Goal: Task Accomplishment & Management: Manage account settings

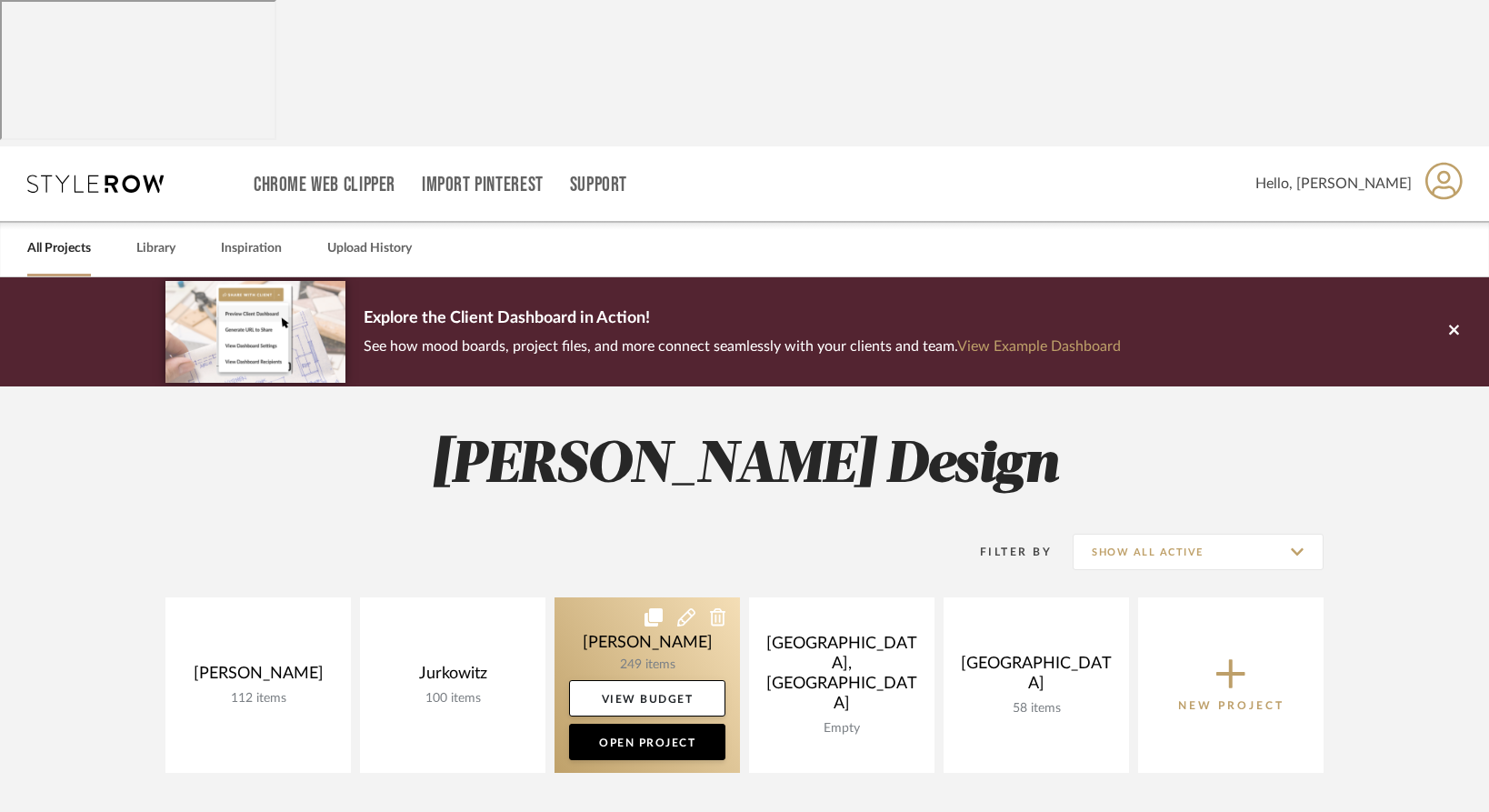
click at [590, 597] on link at bounding box center [647, 685] width 185 height 175
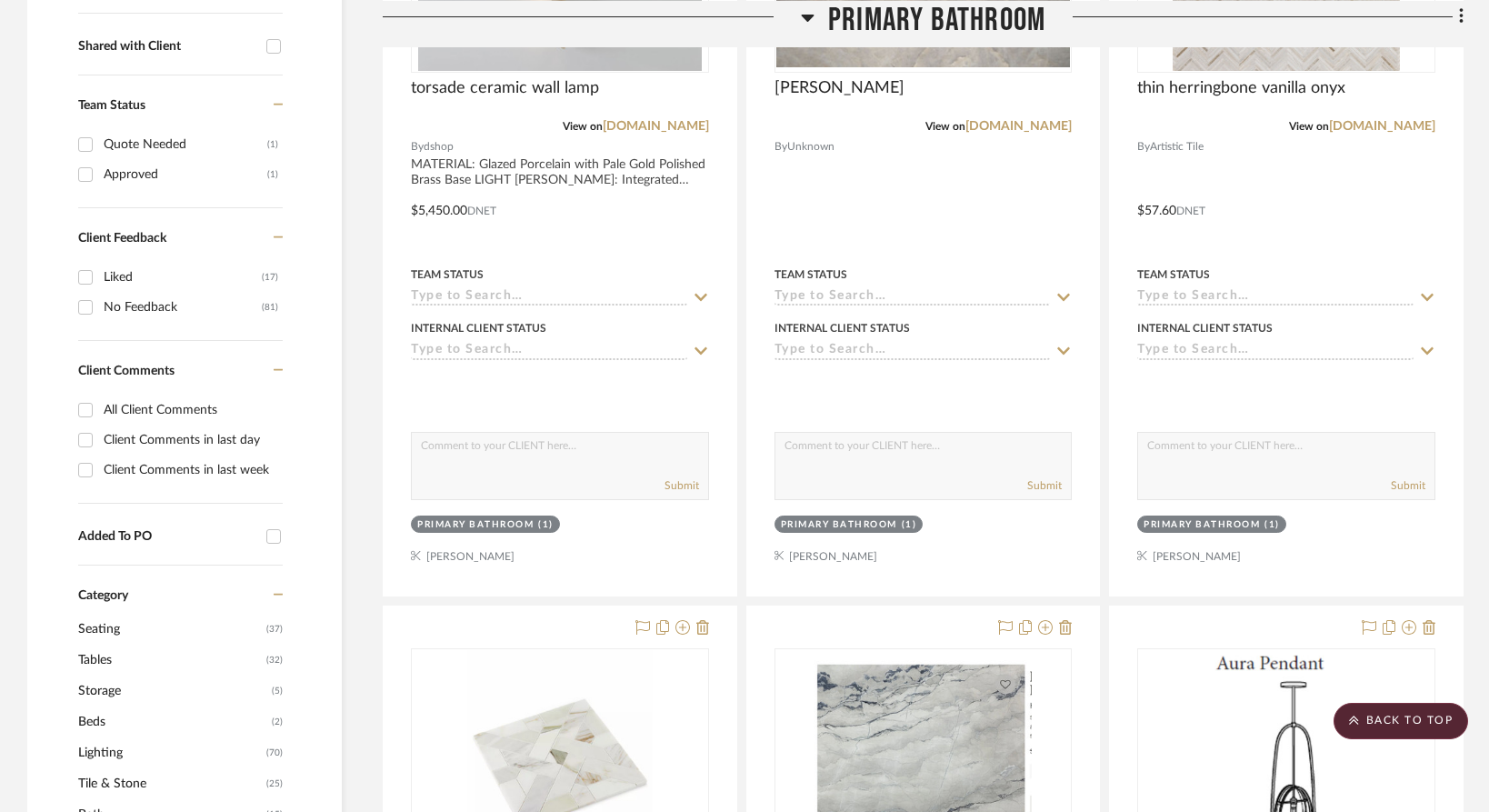
scroll to position [881, 0]
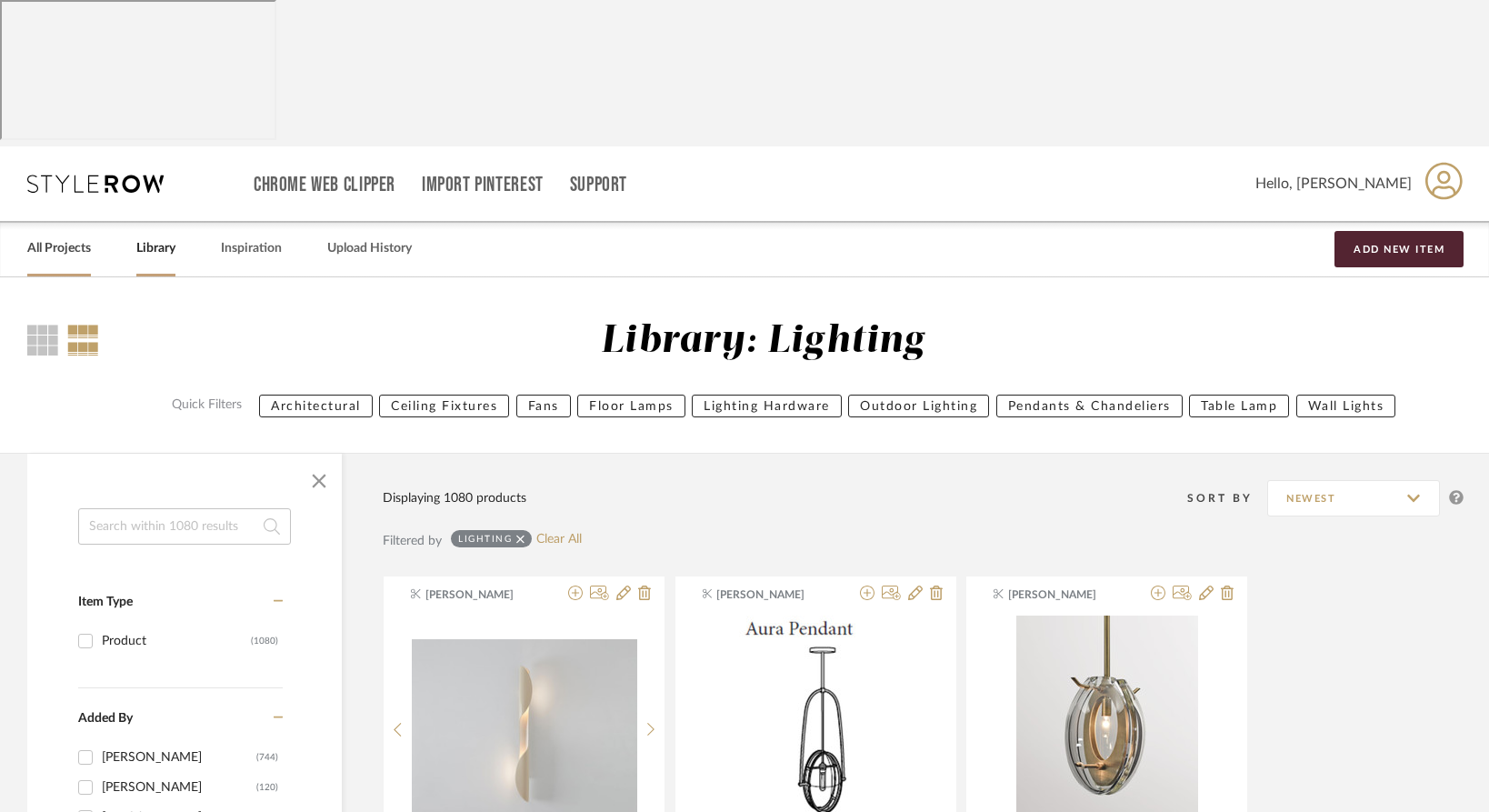
click at [48, 237] on link "All Projects" at bounding box center [59, 248] width 64 height 25
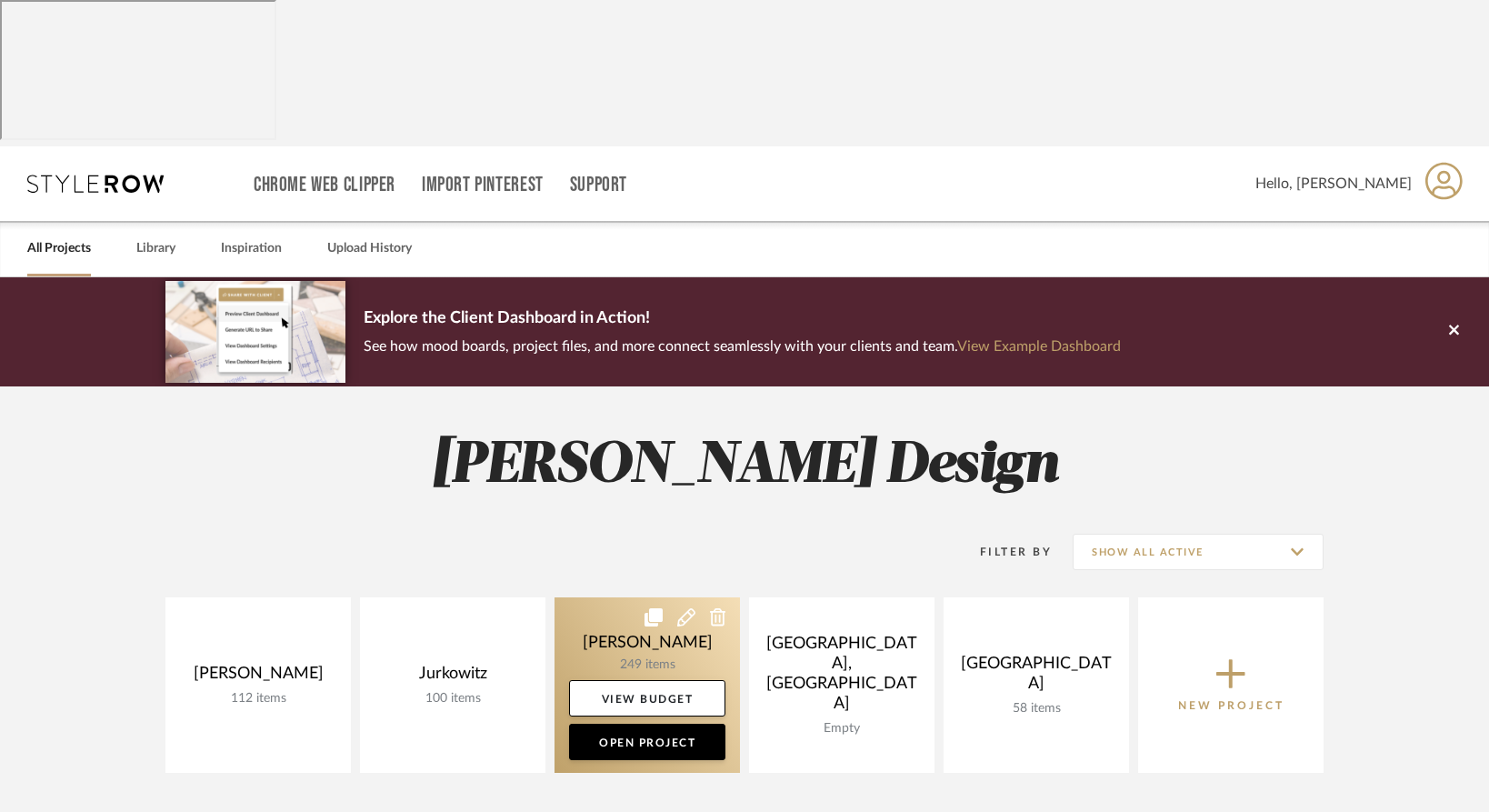
click at [620, 597] on link at bounding box center [647, 685] width 185 height 175
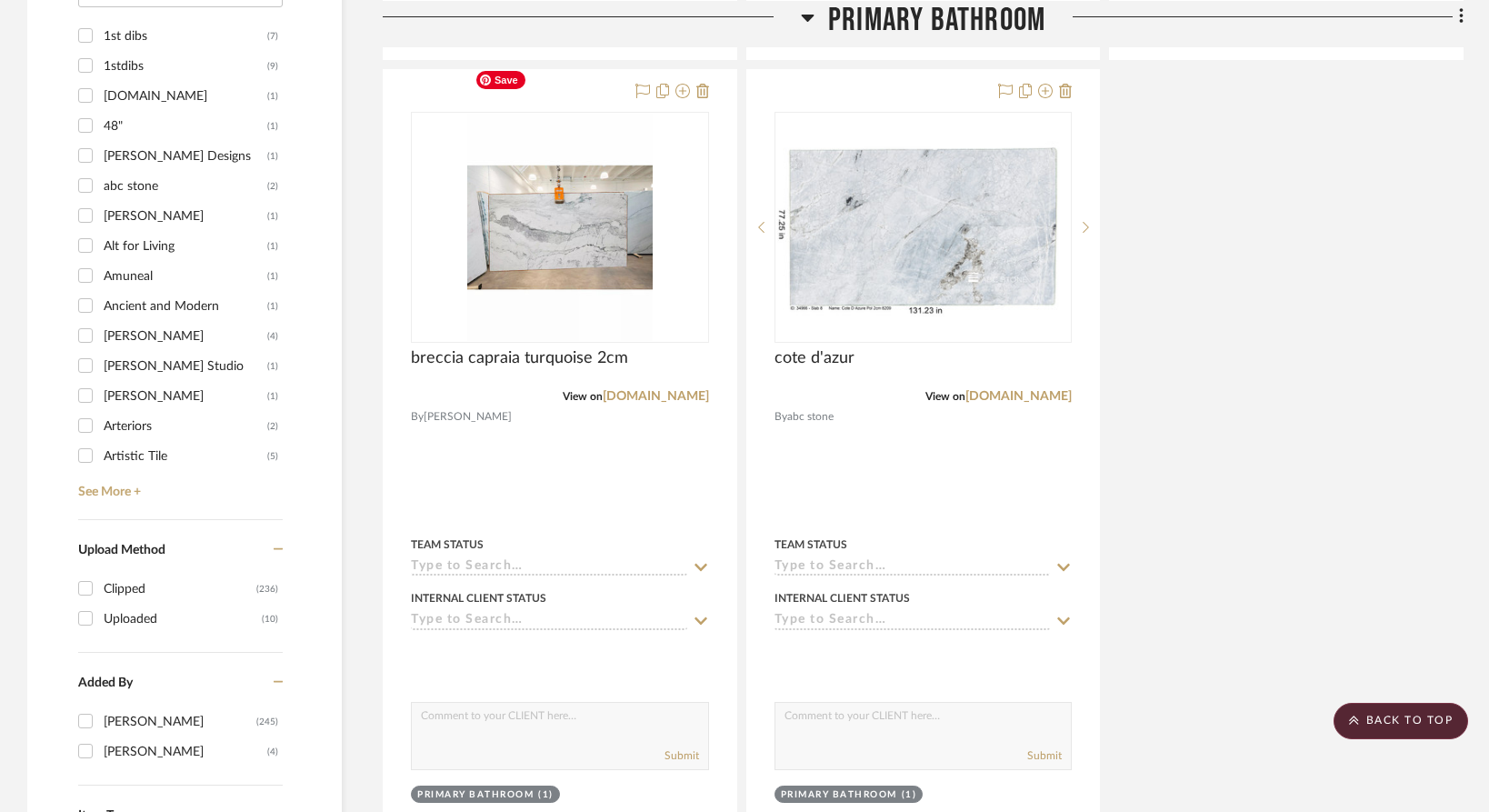
scroll to position [2197, 0]
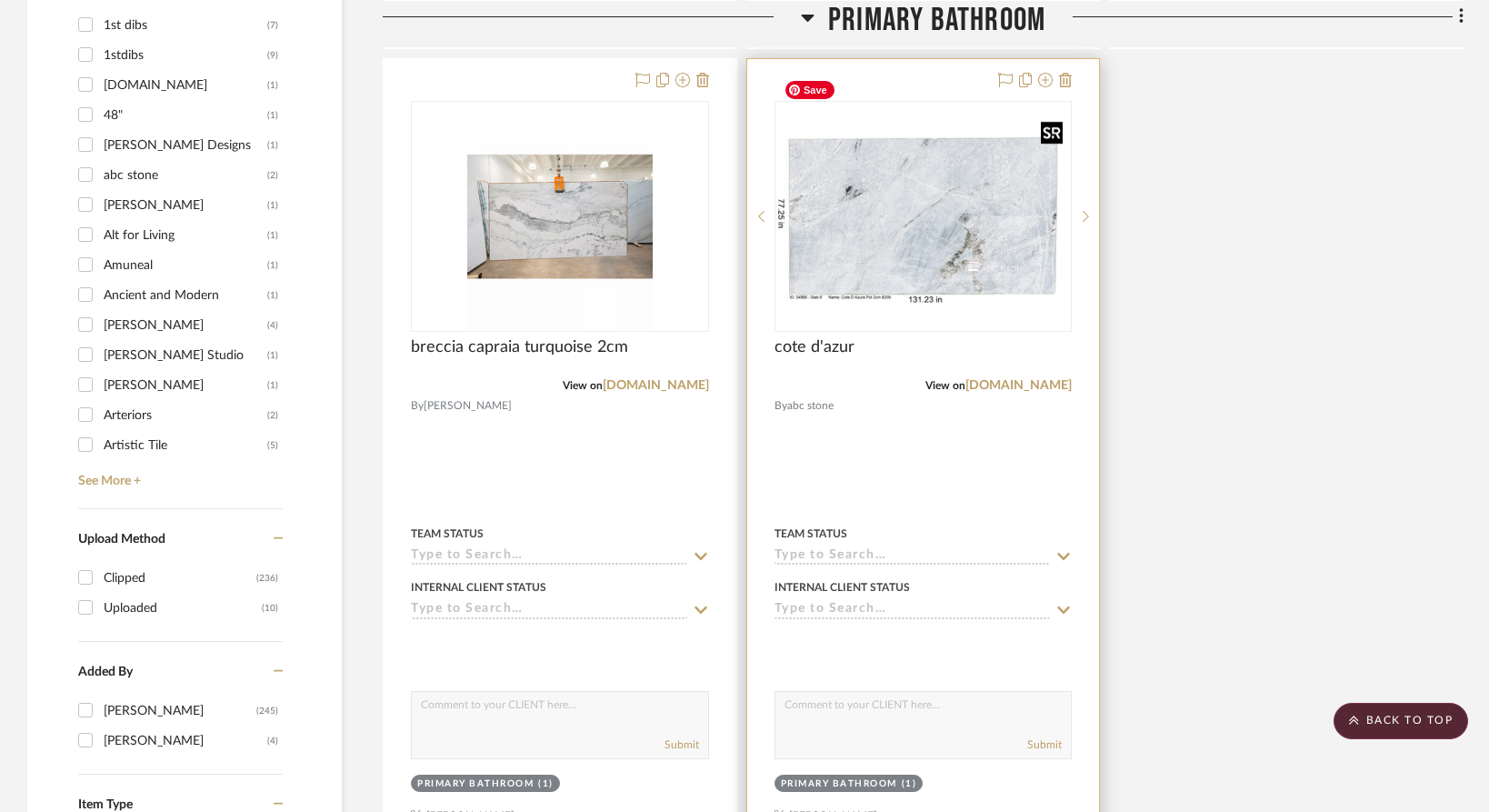
click at [938, 195] on img "0" at bounding box center [924, 216] width 294 height 185
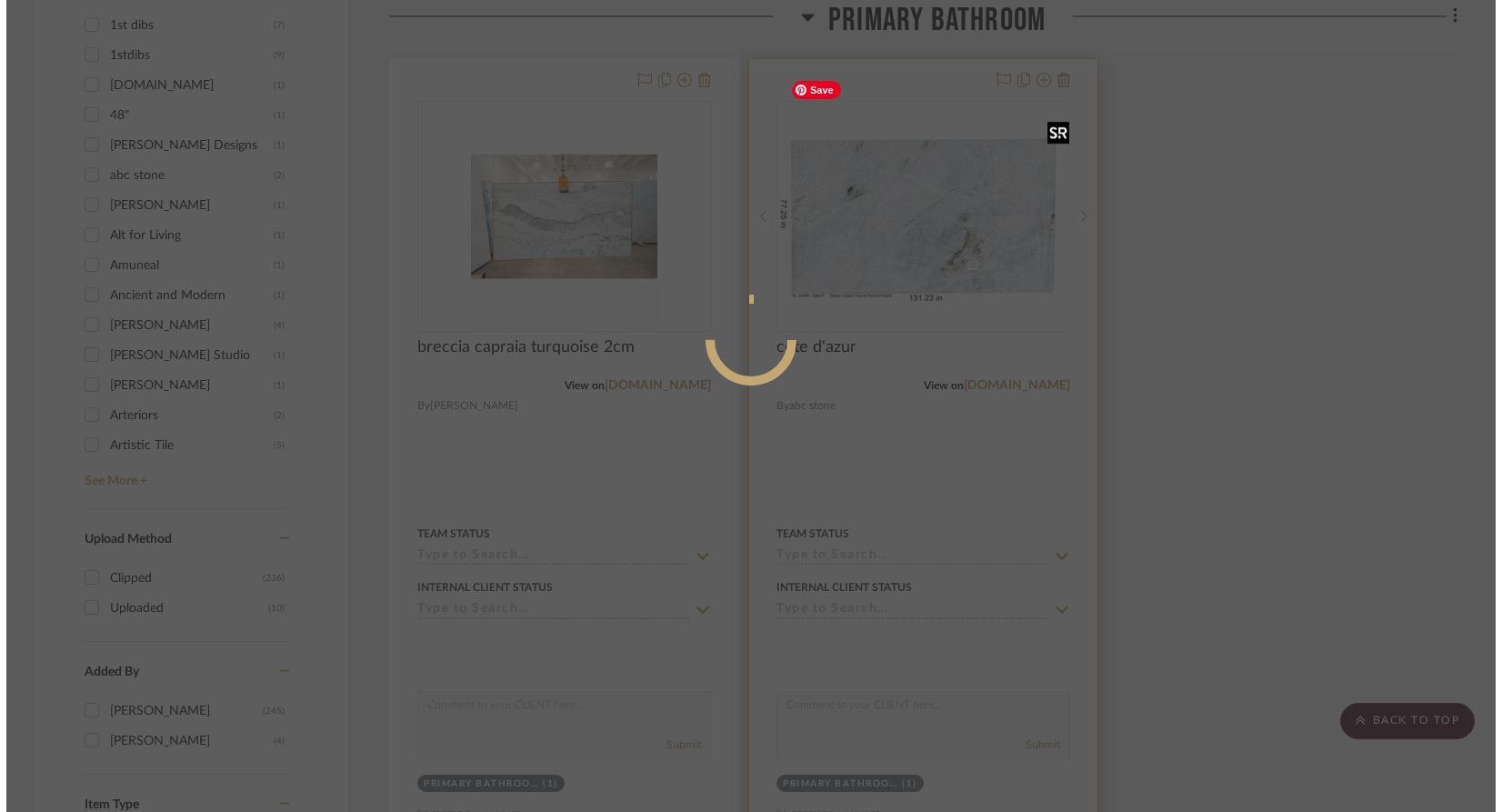
scroll to position [0, 0]
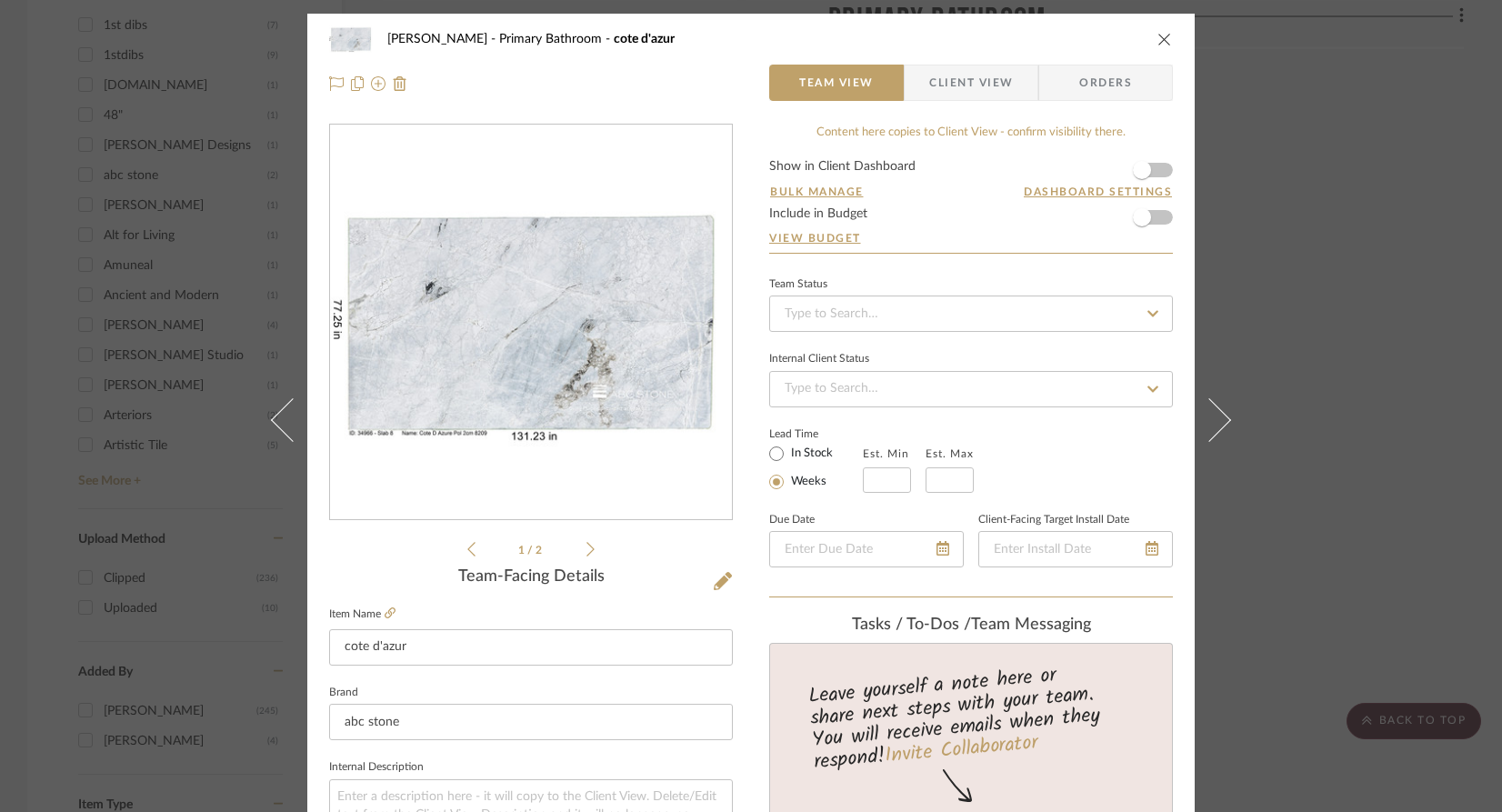
click at [1158, 40] on icon "close" at bounding box center [1165, 39] width 15 height 15
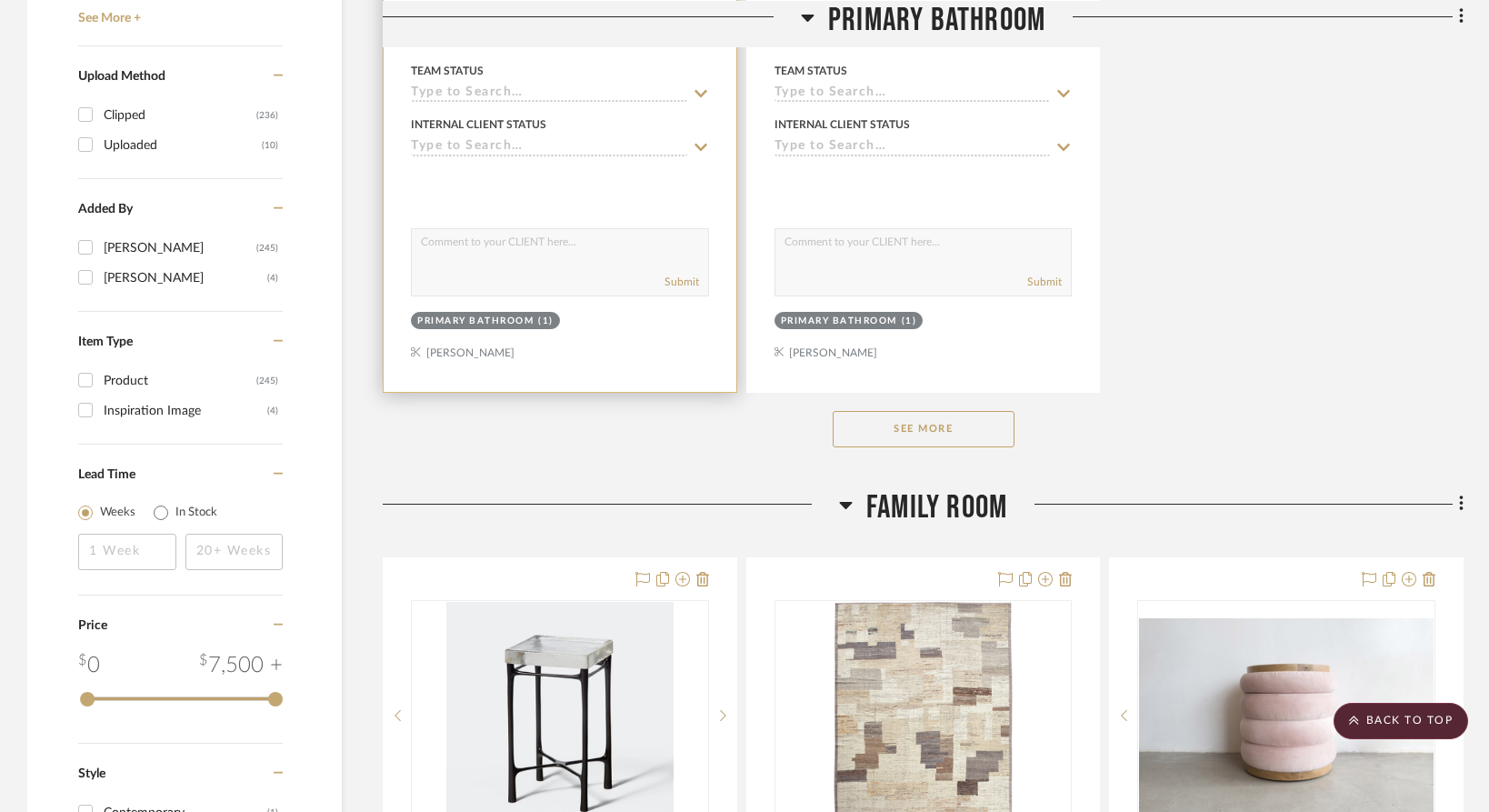
scroll to position [2673, 0]
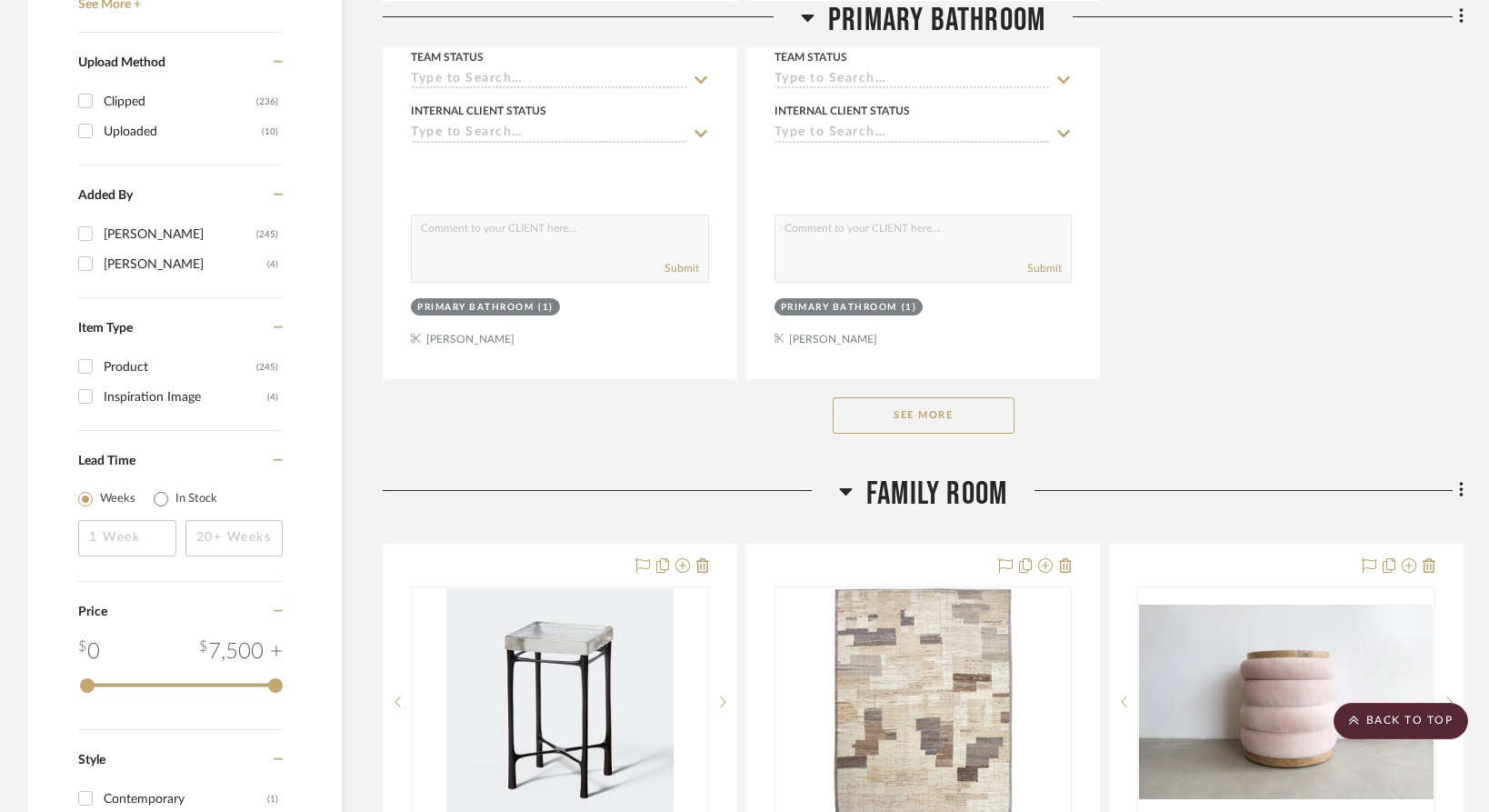
click at [884, 413] on button "See More" at bounding box center [924, 416] width 182 height 37
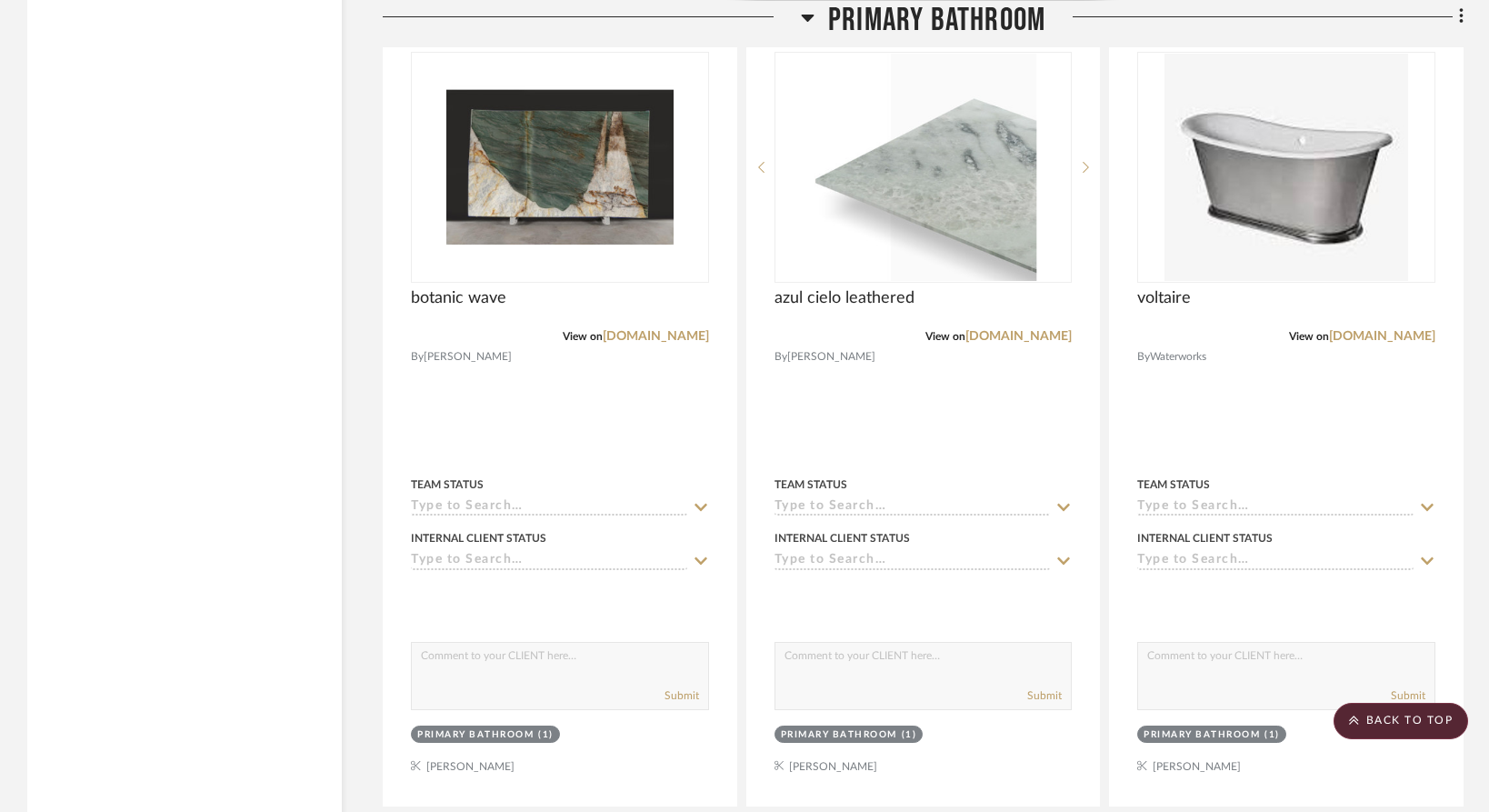
scroll to position [7085, 0]
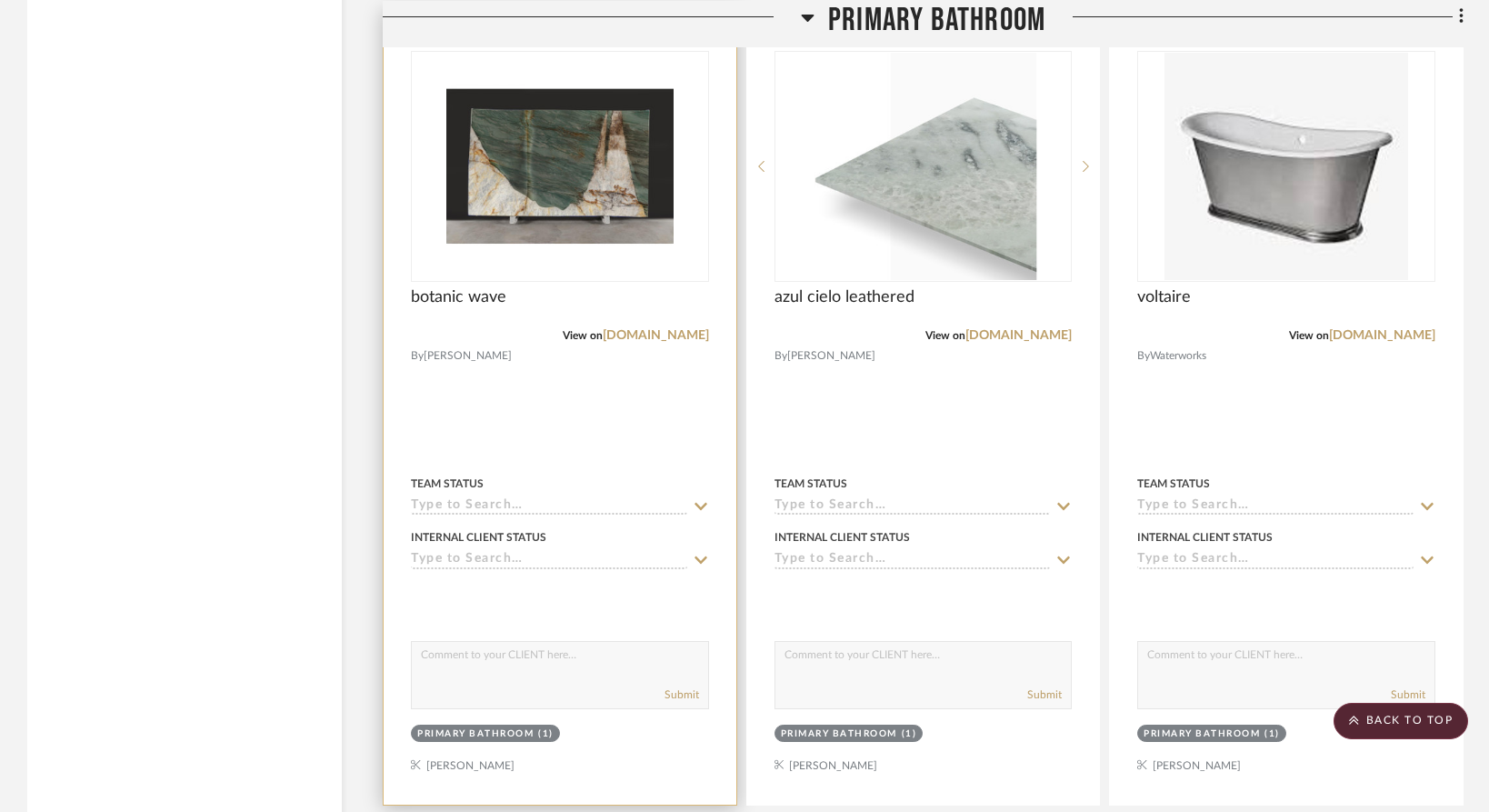
click at [702, 37] on icon at bounding box center [702, 30] width 13 height 15
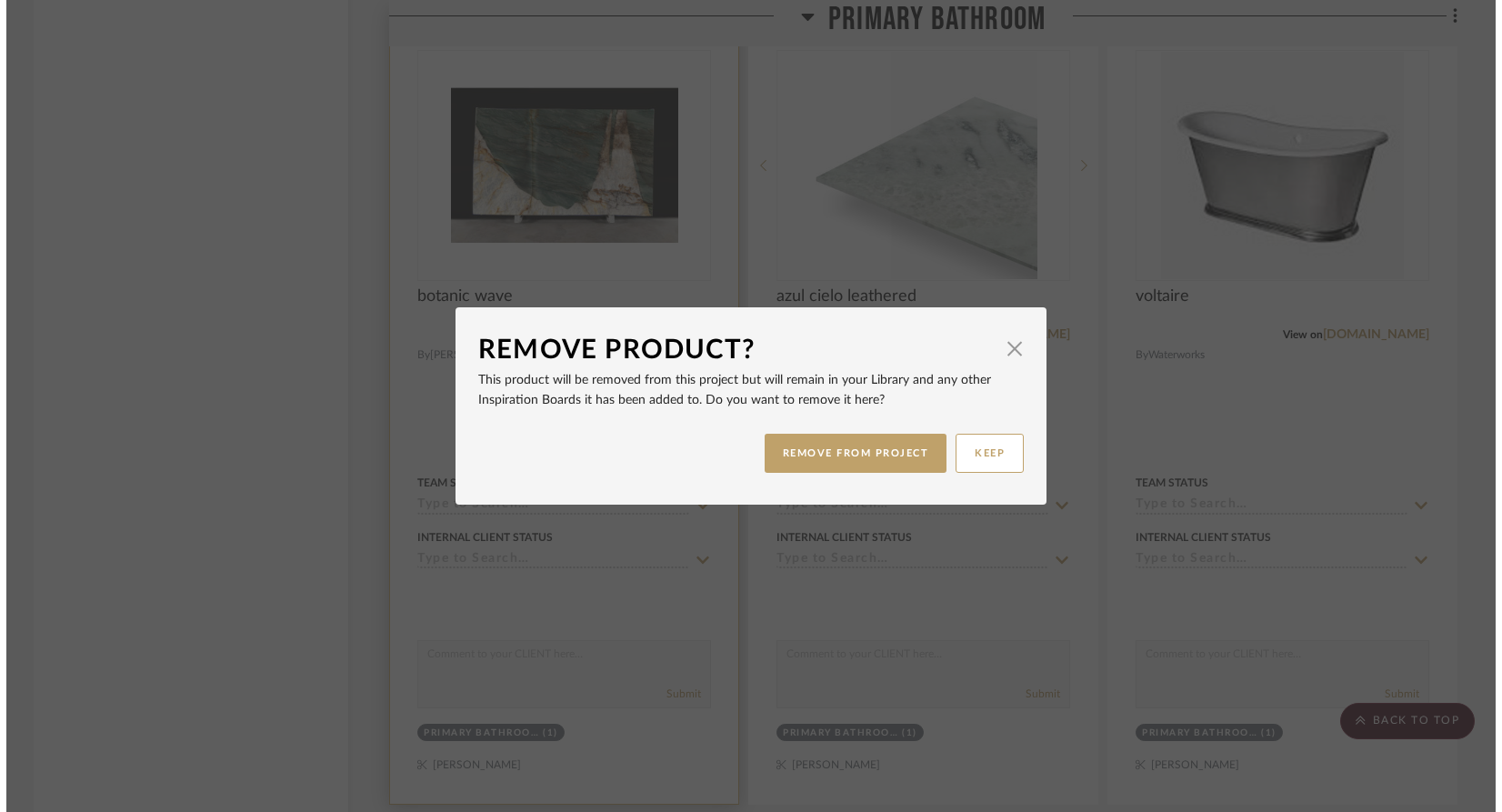
scroll to position [0, 0]
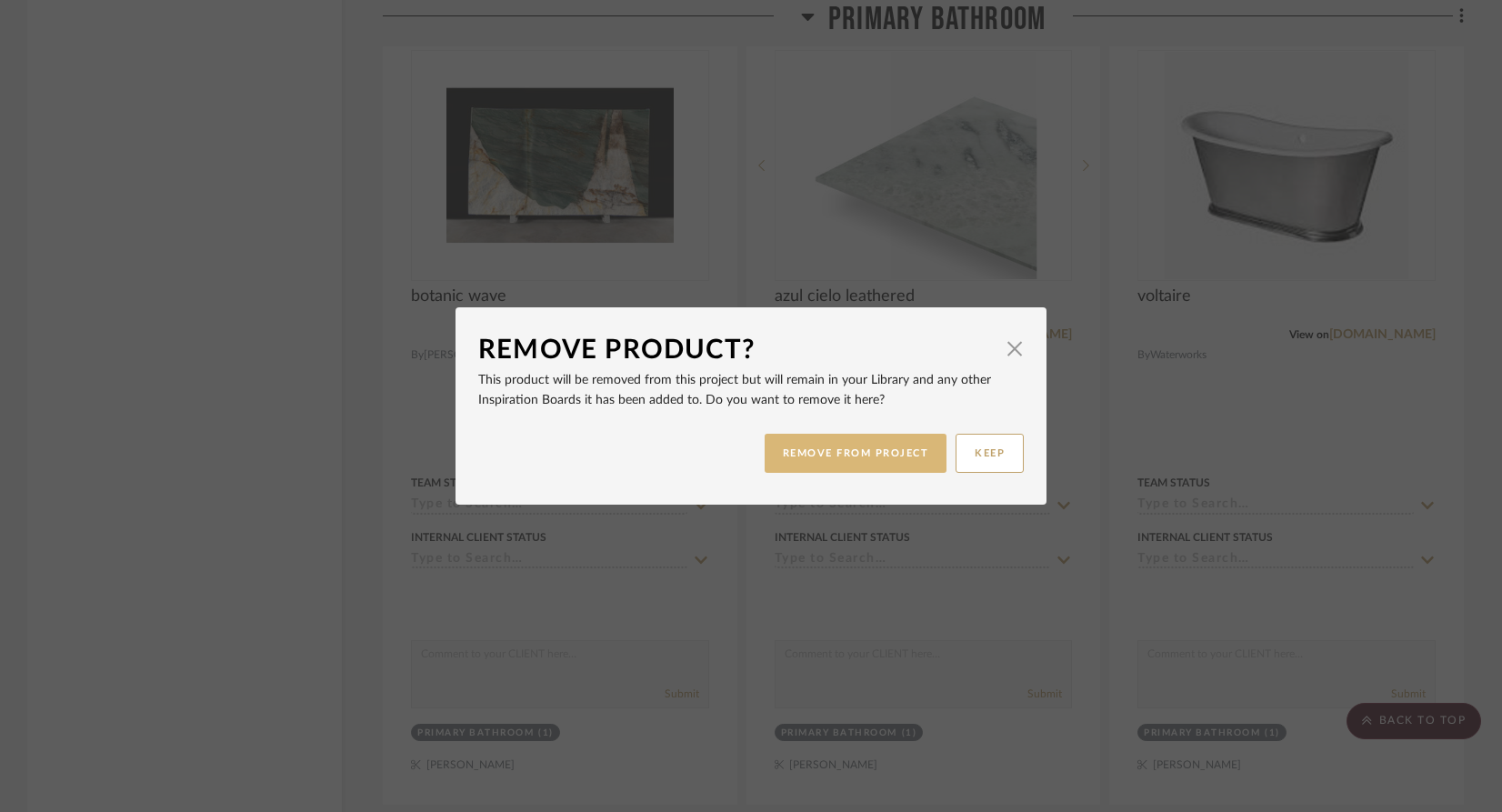
click at [807, 462] on button "REMOVE FROM PROJECT" at bounding box center [856, 453] width 183 height 39
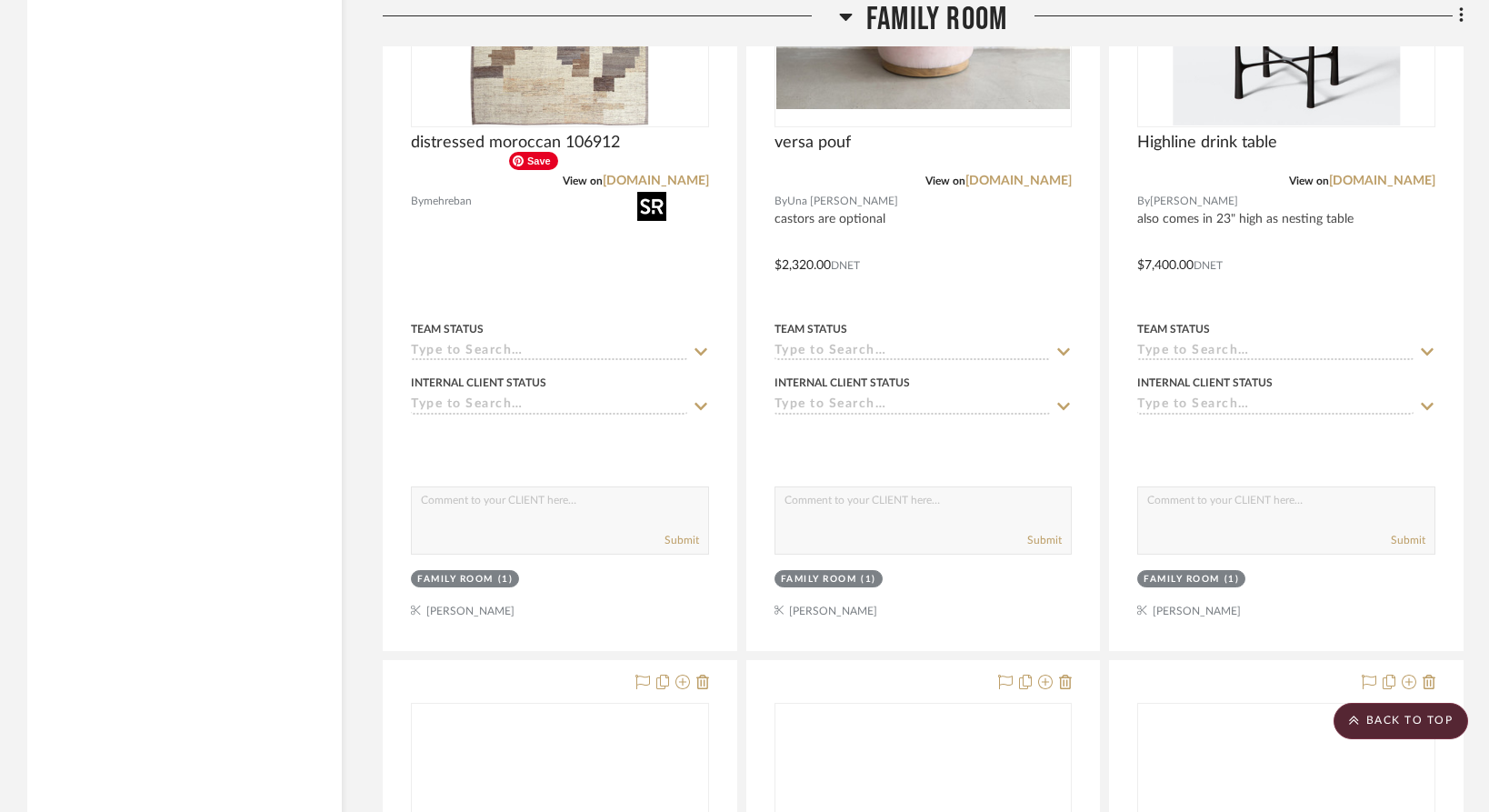
scroll to position [8205, 0]
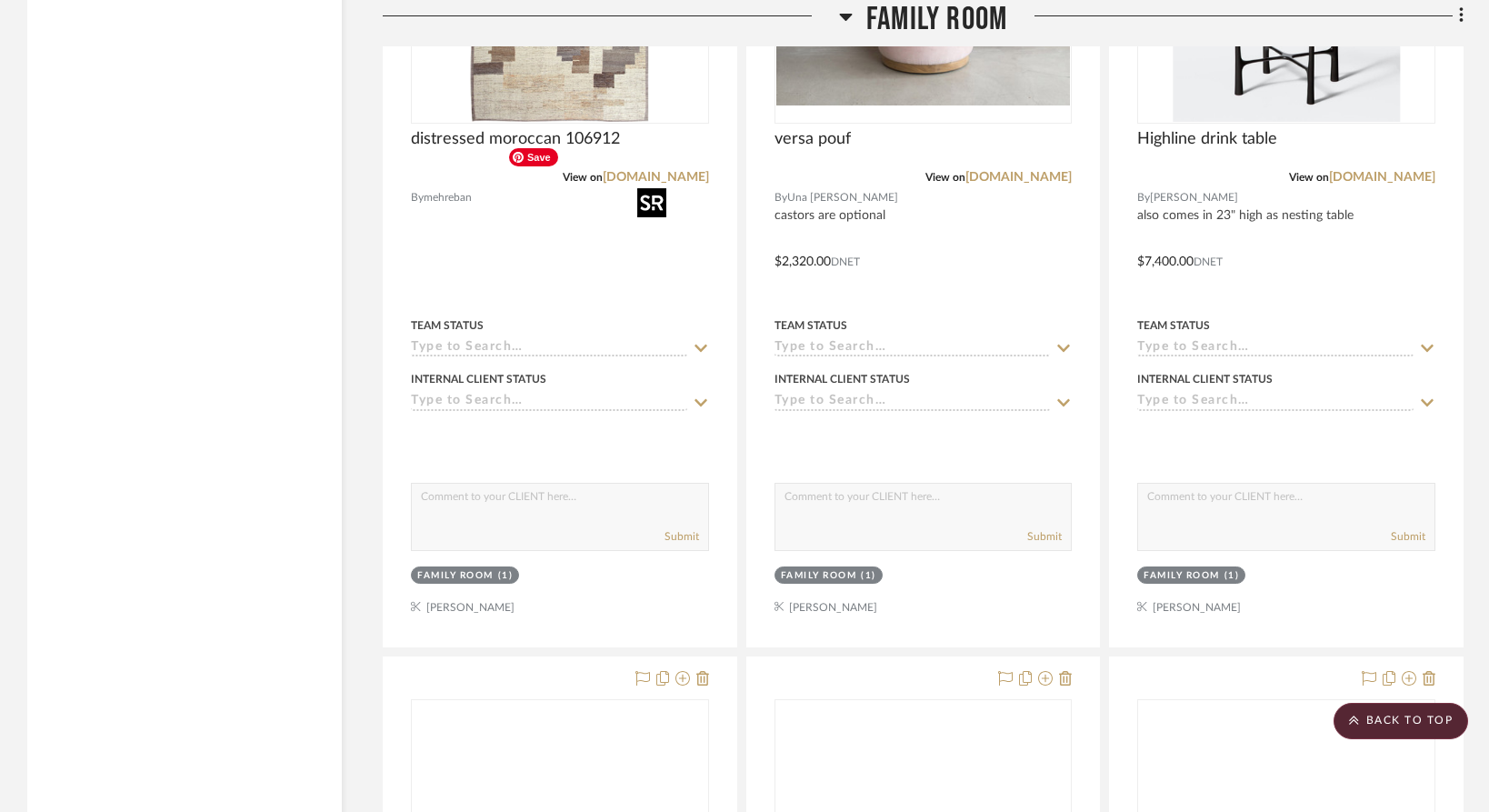
click at [1448, 647] on div at bounding box center [1286, 248] width 353 height 796
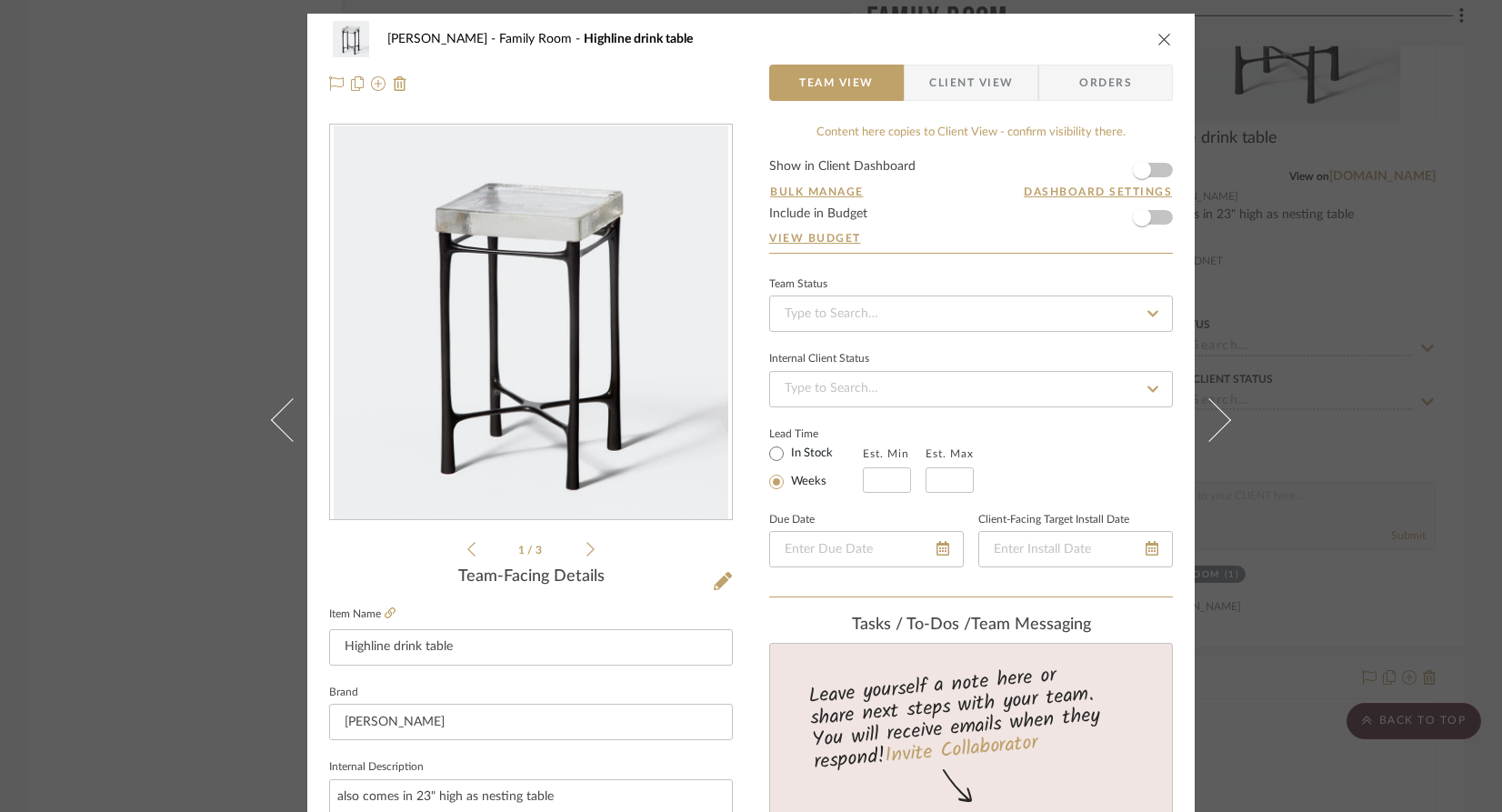
click at [1158, 37] on icon "close" at bounding box center [1165, 39] width 15 height 15
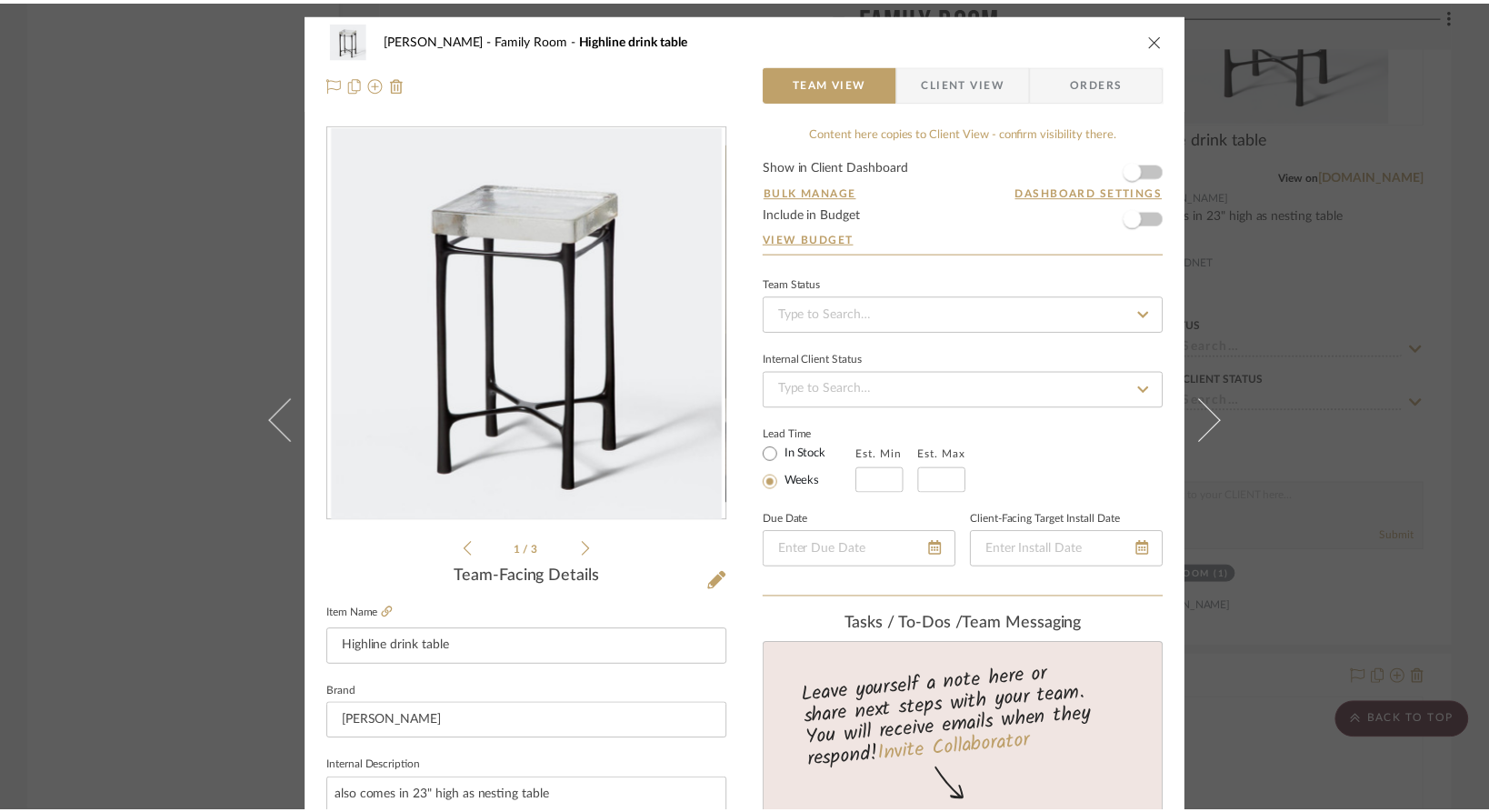
scroll to position [8205, 0]
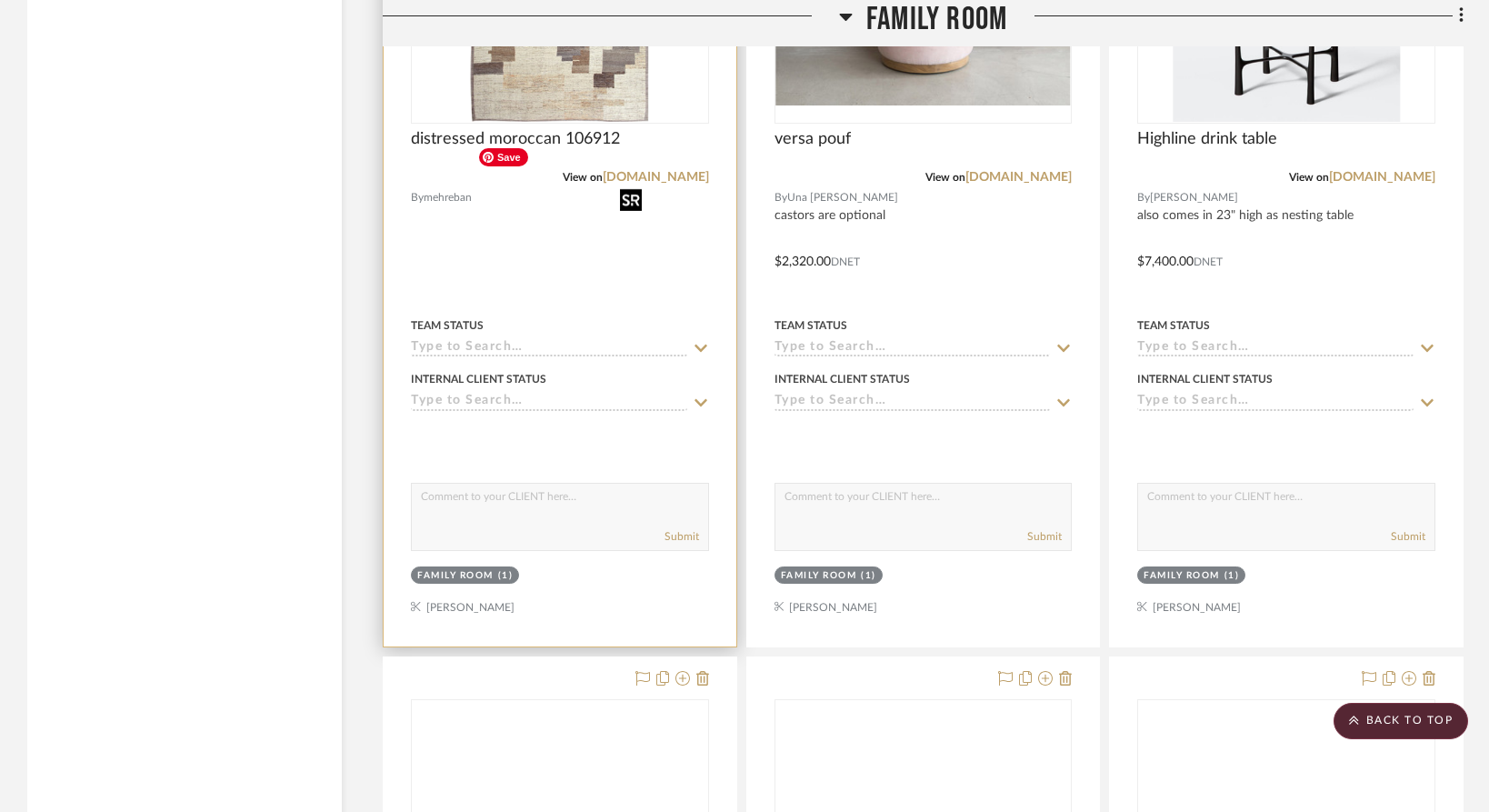
click at [544, 121] on img "0" at bounding box center [560, 8] width 179 height 227
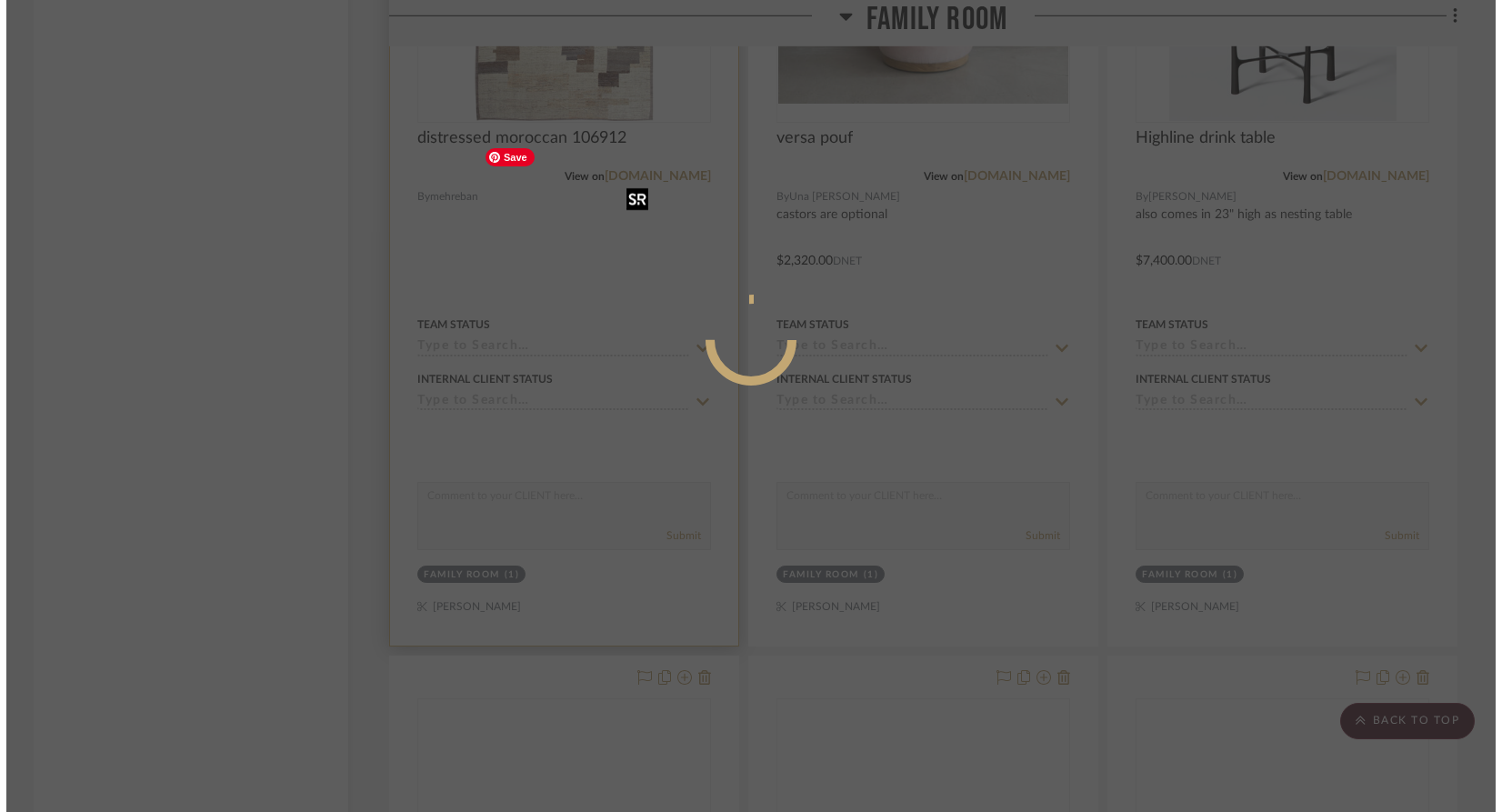
scroll to position [0, 0]
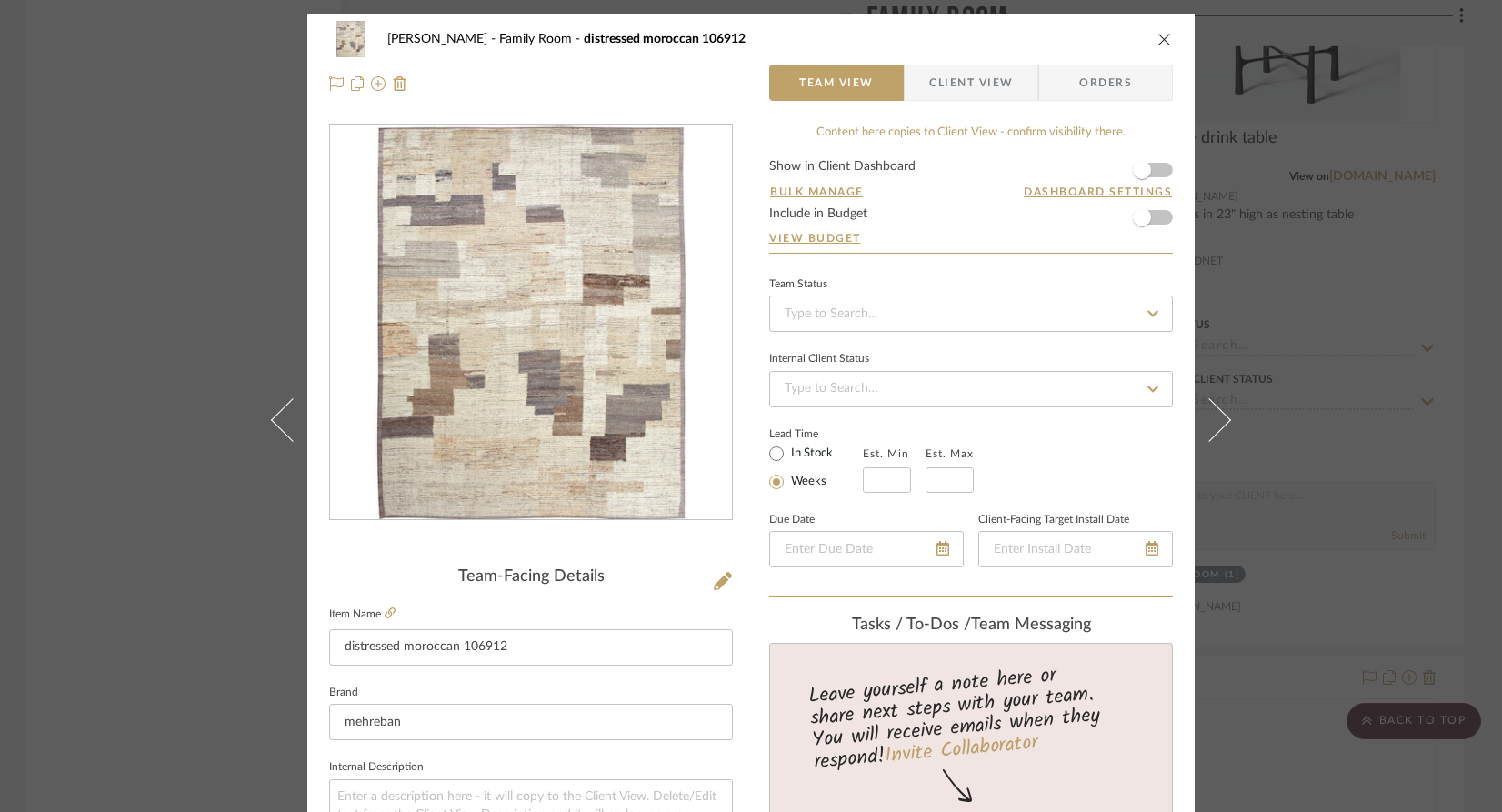
click at [1165, 35] on icon "close" at bounding box center [1165, 39] width 15 height 15
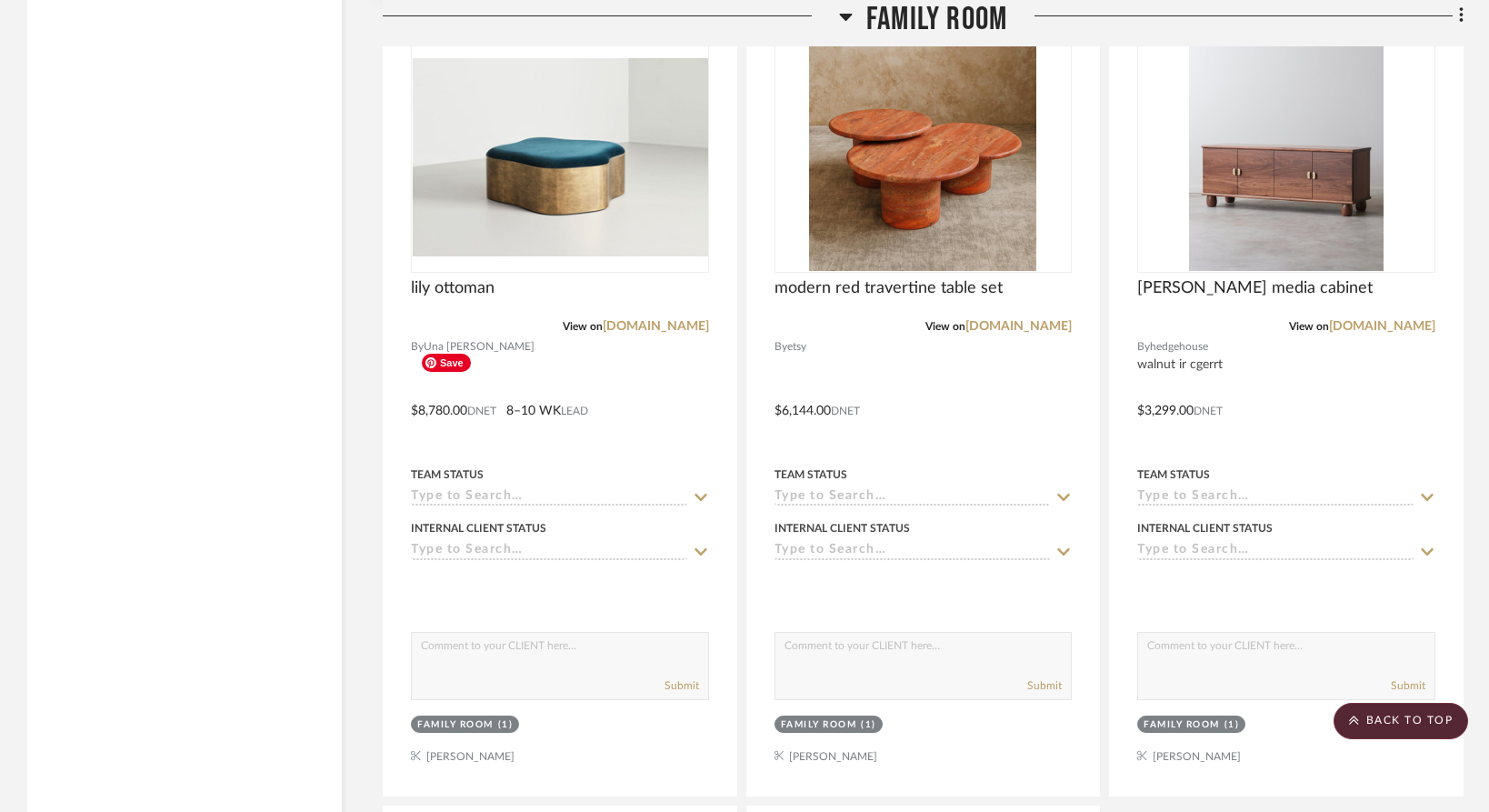
scroll to position [8883, 0]
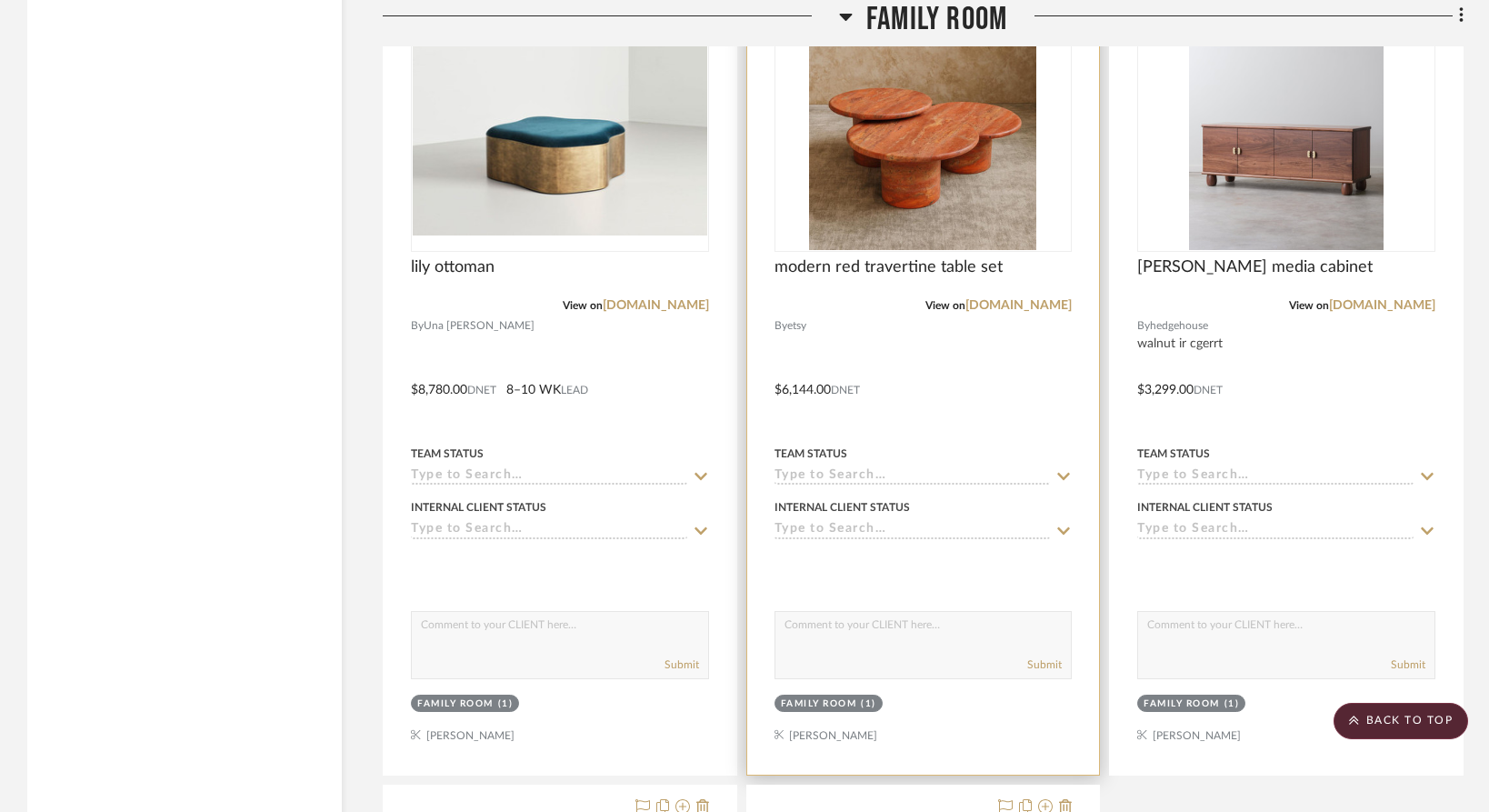
click at [1068, 7] on icon at bounding box center [1065, 0] width 13 height 15
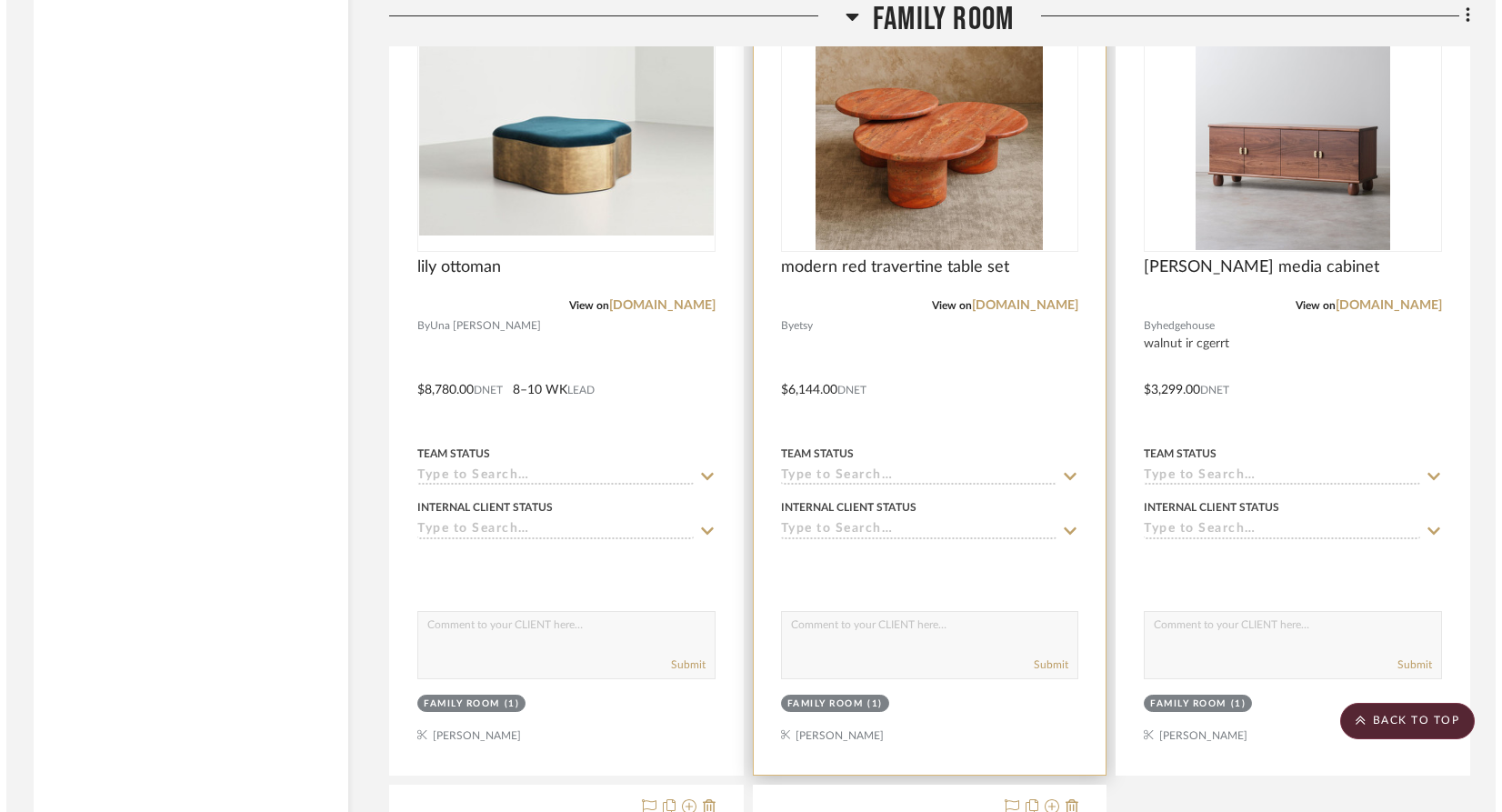
scroll to position [0, 0]
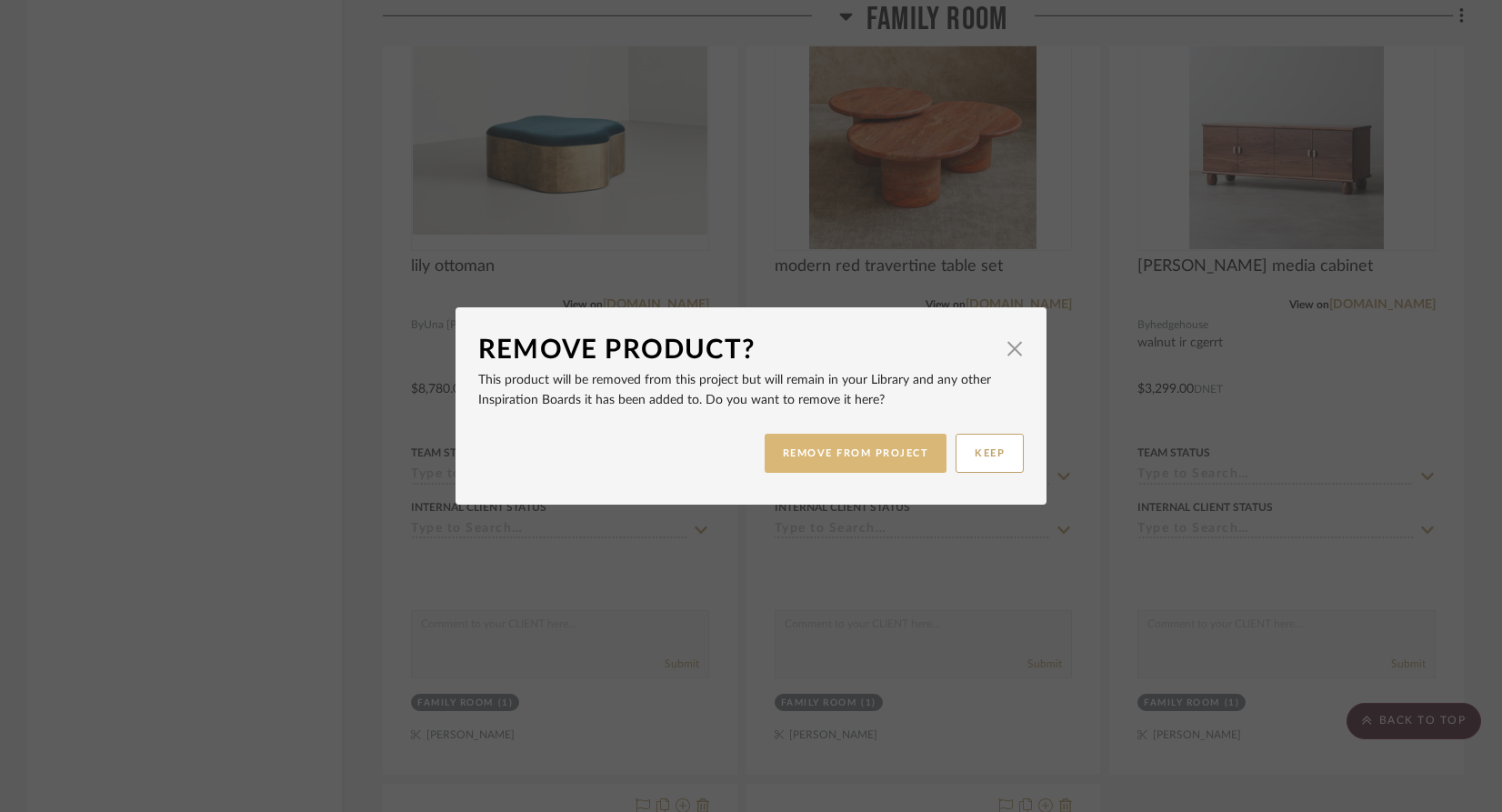
click at [855, 454] on button "REMOVE FROM PROJECT" at bounding box center [856, 453] width 183 height 39
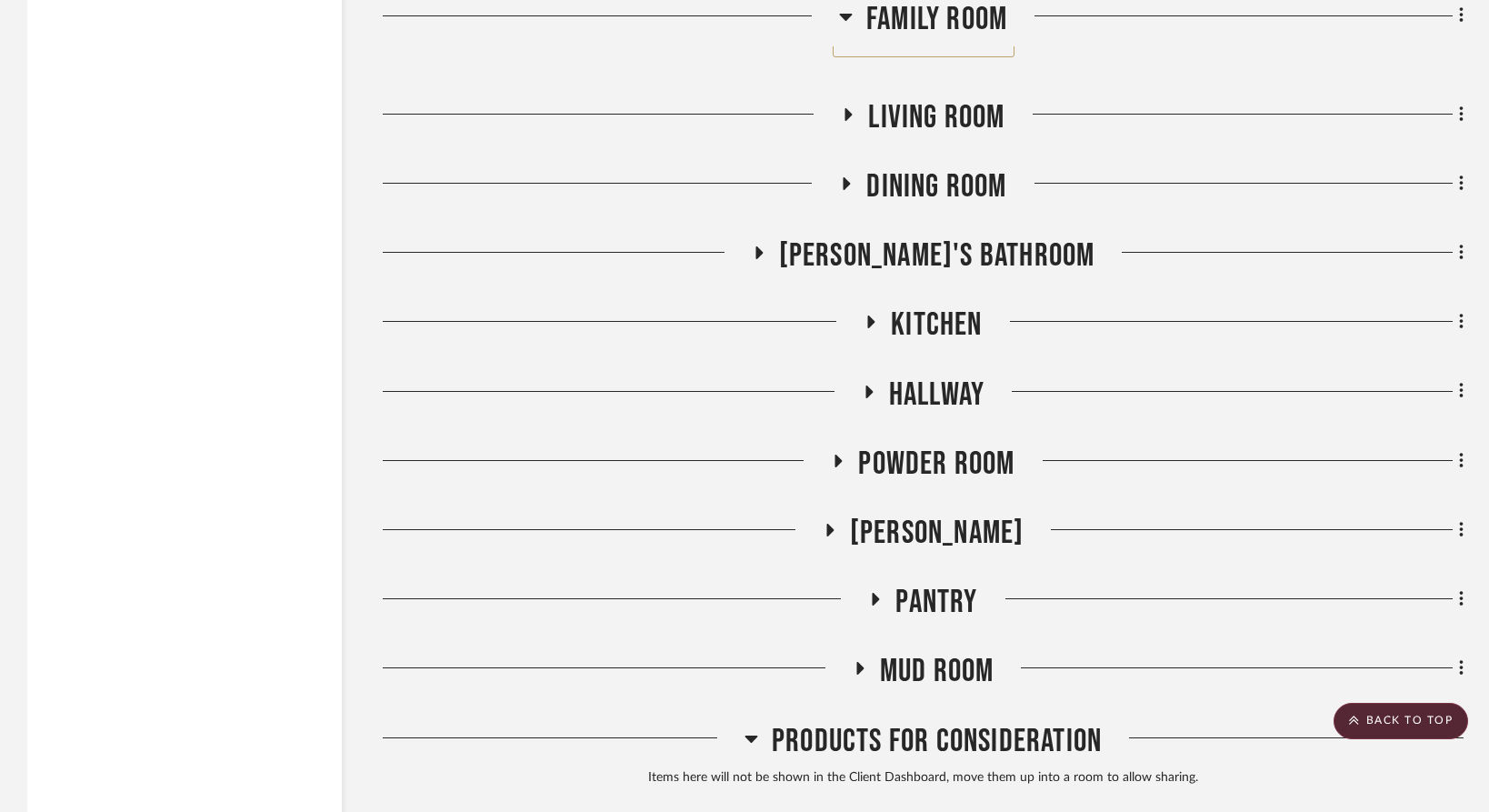
scroll to position [10464, 0]
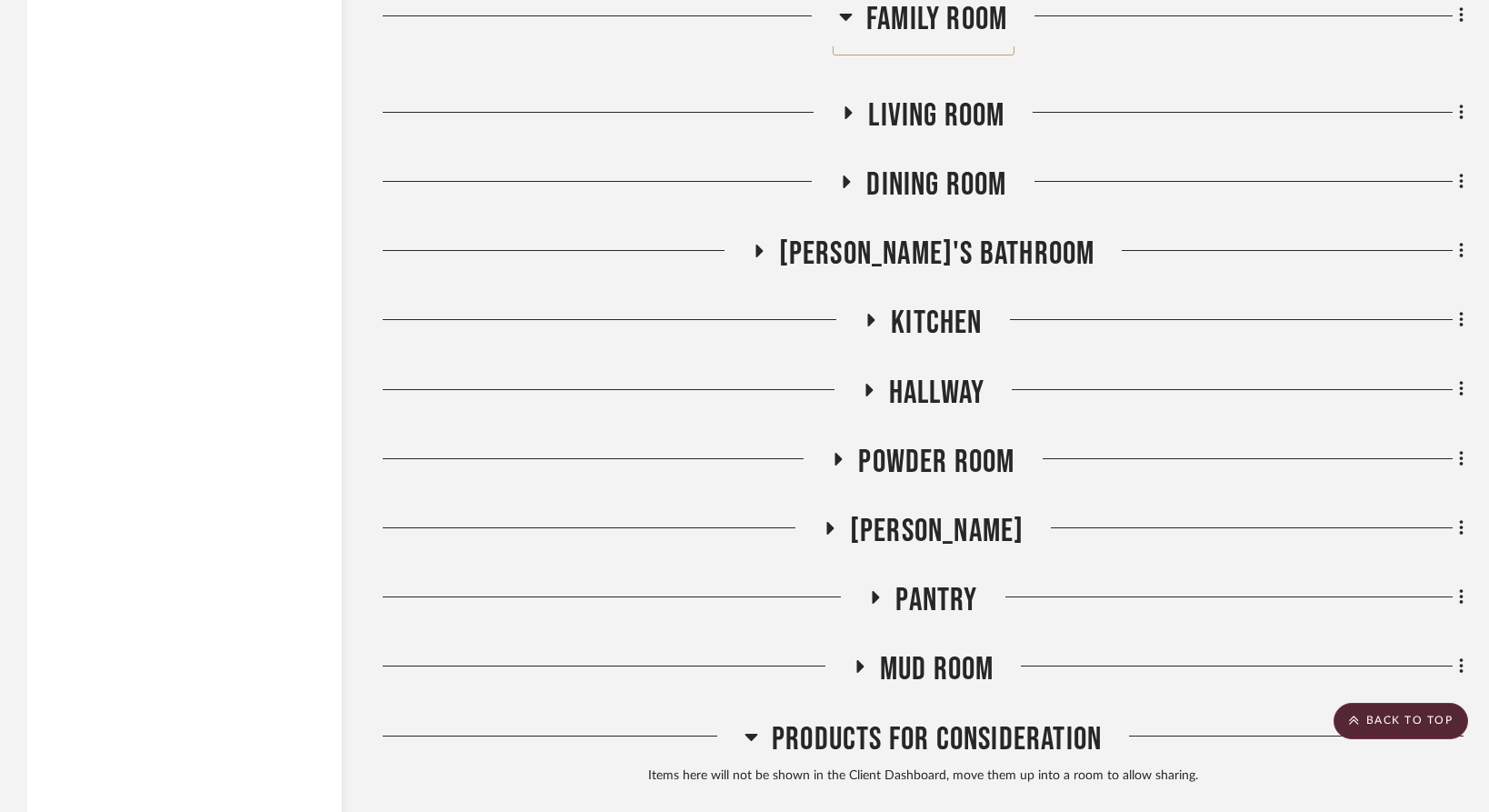
click at [873, 56] on button "See More" at bounding box center [924, 37] width 182 height 37
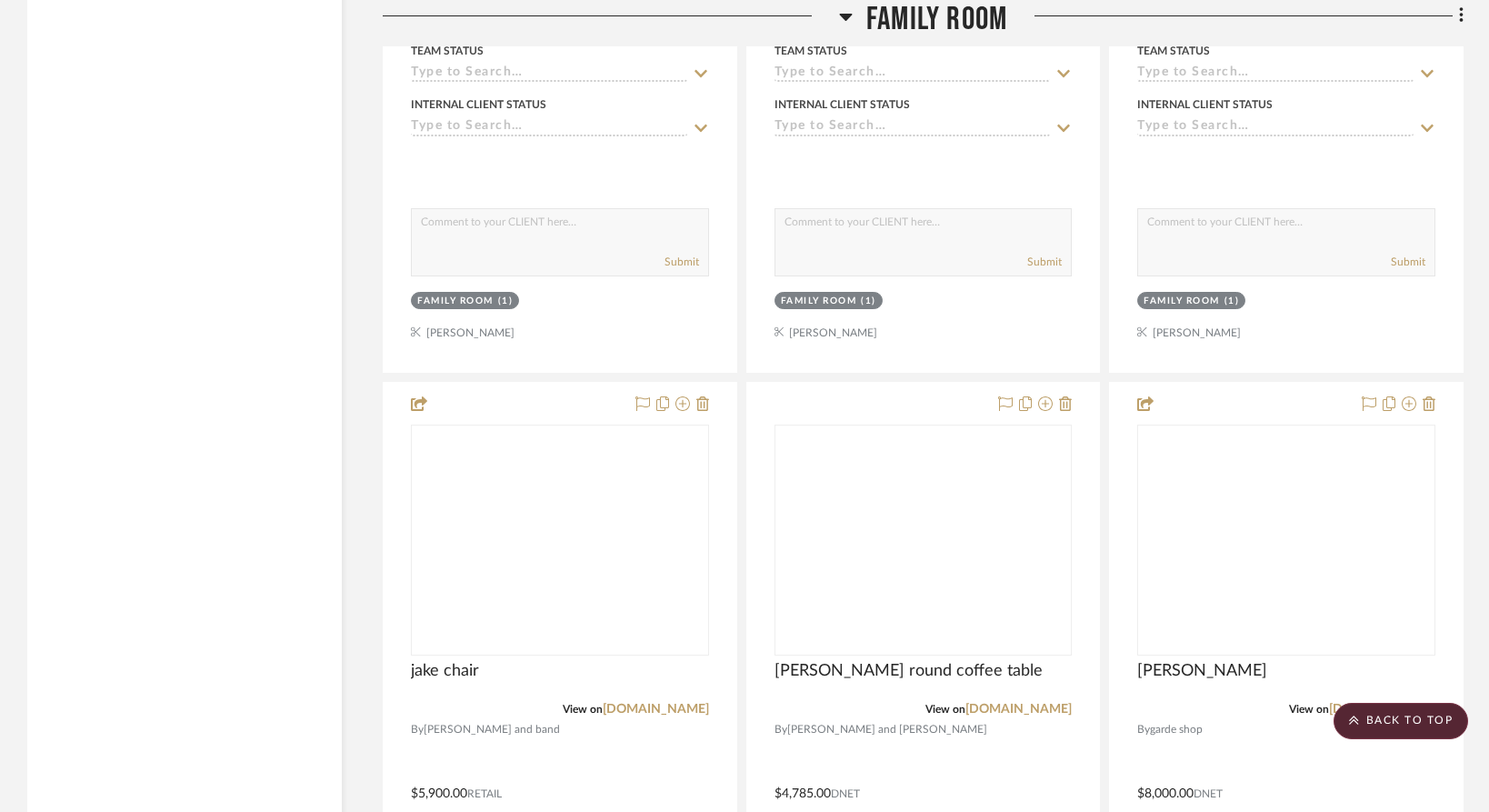
scroll to position [14901, 0]
